Goal: Task Accomplishment & Management: Manage account settings

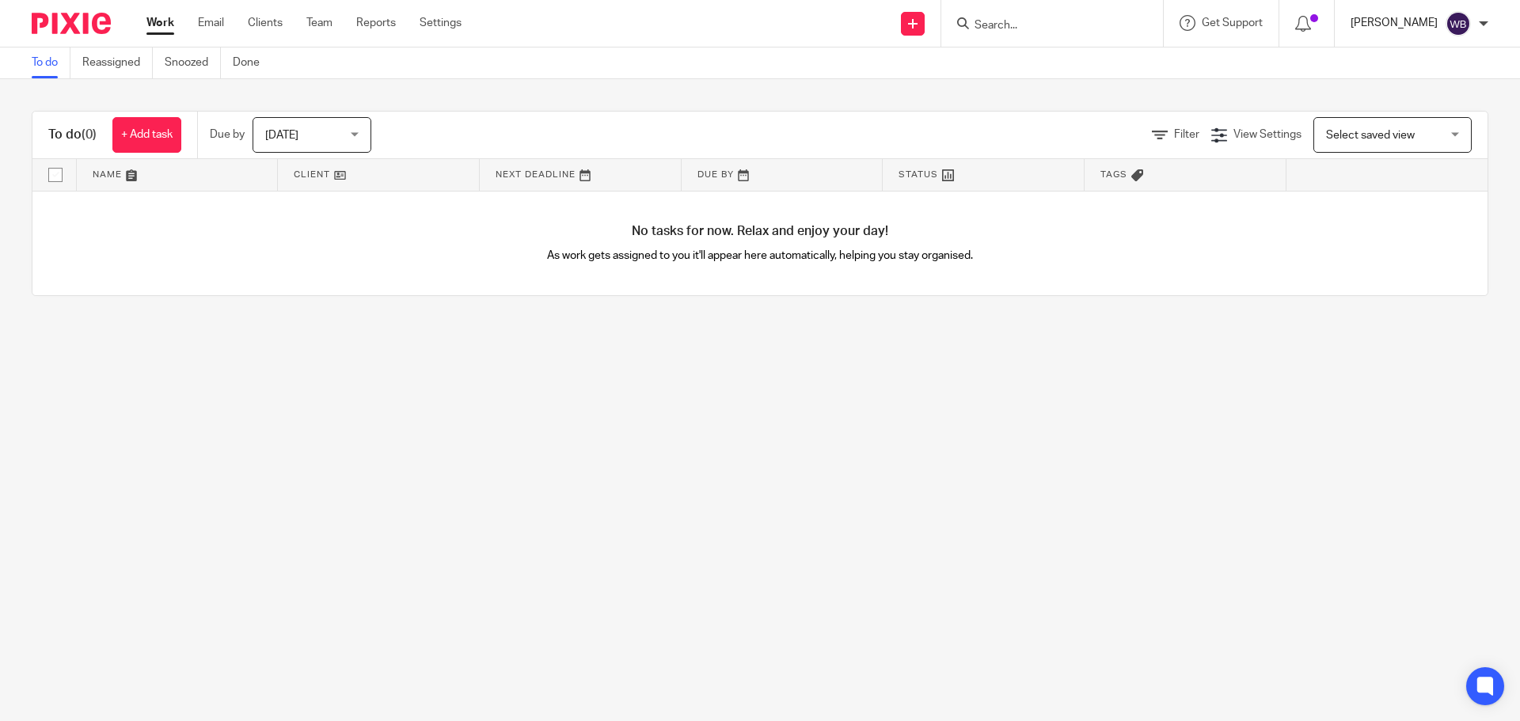
click at [1402, 21] on p "[PERSON_NAME]" at bounding box center [1394, 23] width 87 height 16
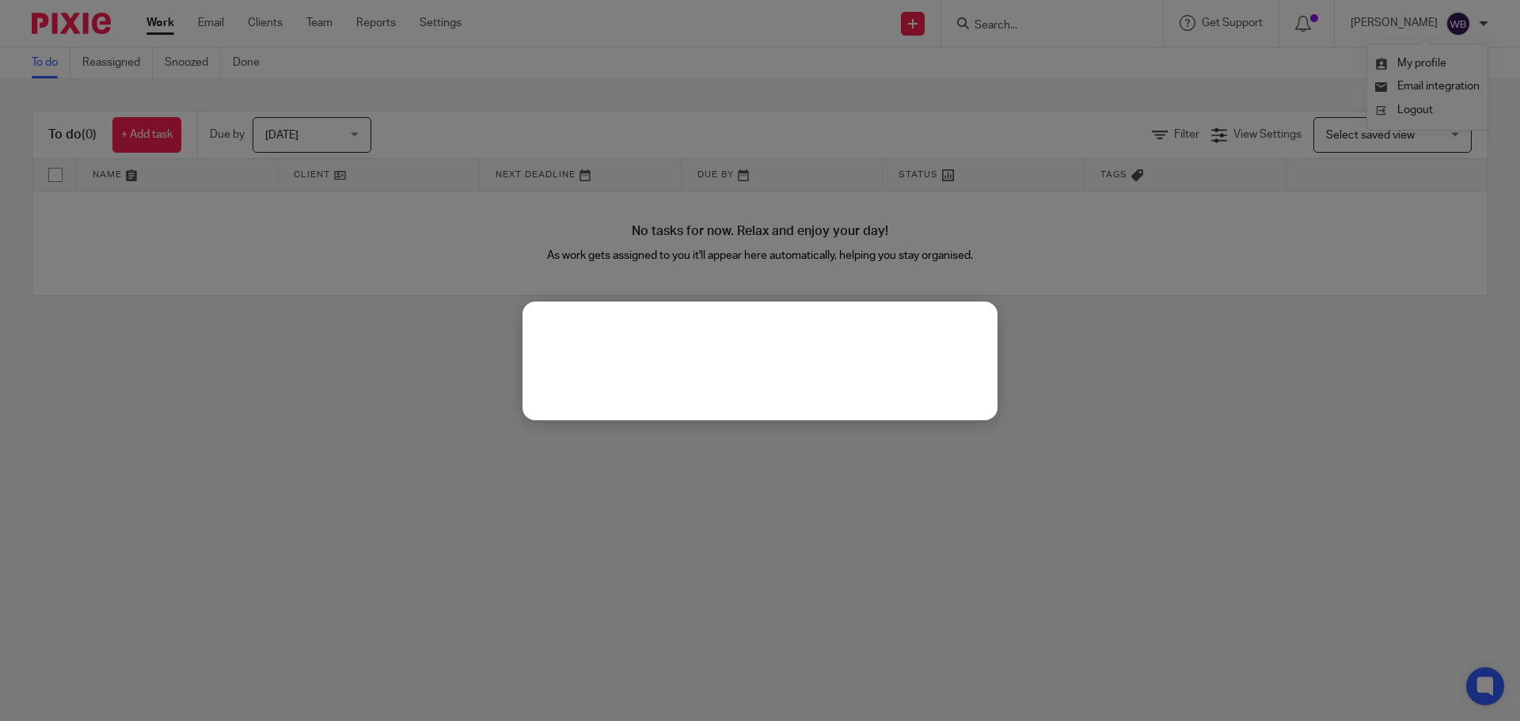
click at [1416, 55] on div at bounding box center [760, 360] width 1520 height 721
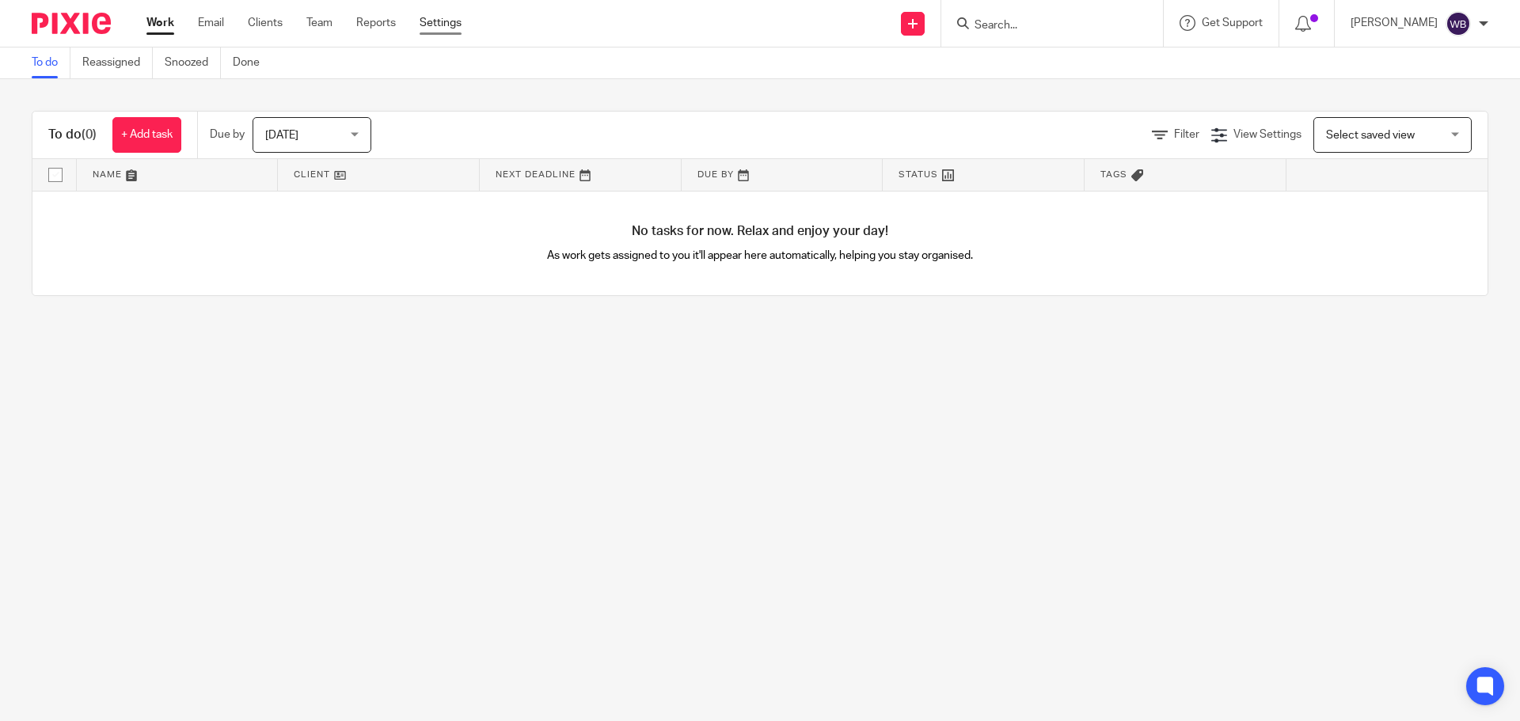
click at [433, 21] on link "Settings" at bounding box center [441, 23] width 42 height 16
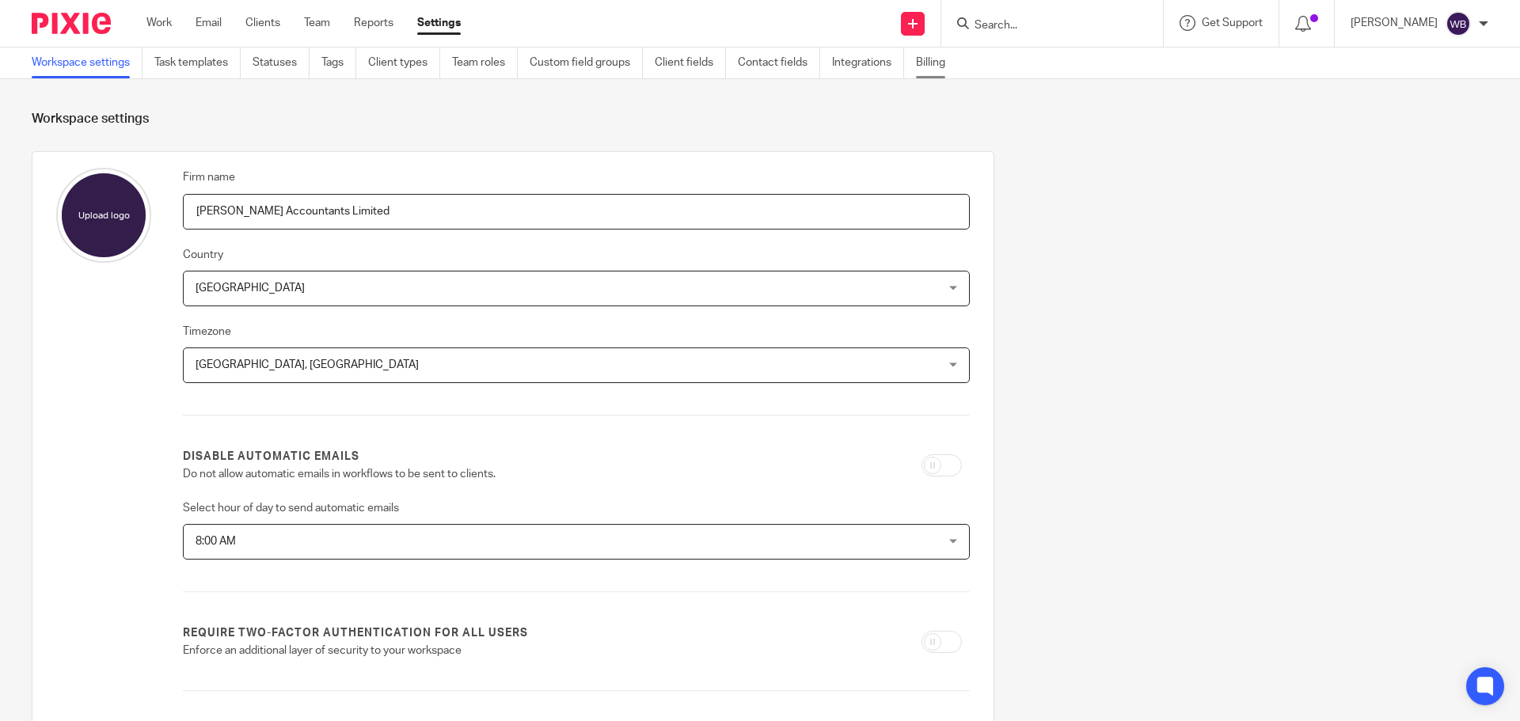
click at [932, 59] on link "Billing" at bounding box center [936, 63] width 41 height 31
